Goal: Obtain resource: Download file/media

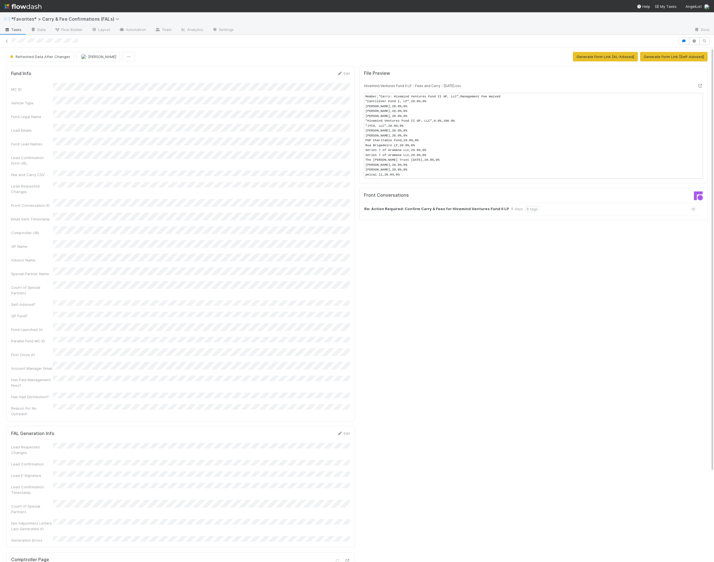
click at [479, 291] on div "File Preview Hivemind Ventures Fund II LP - Fees and Carry - 2025-08-29.csv Mem…" at bounding box center [533, 391] width 353 height 655
click at [496, 124] on pre "Member,"Hivemind Ventures Fund II GP, LLC - 1.0x (net)","Hivemind Ventures Fund…" at bounding box center [533, 136] width 339 height 86
click at [700, 84] on icon at bounding box center [700, 86] width 6 height 4
